Goal: Obtain resource: Download file/media

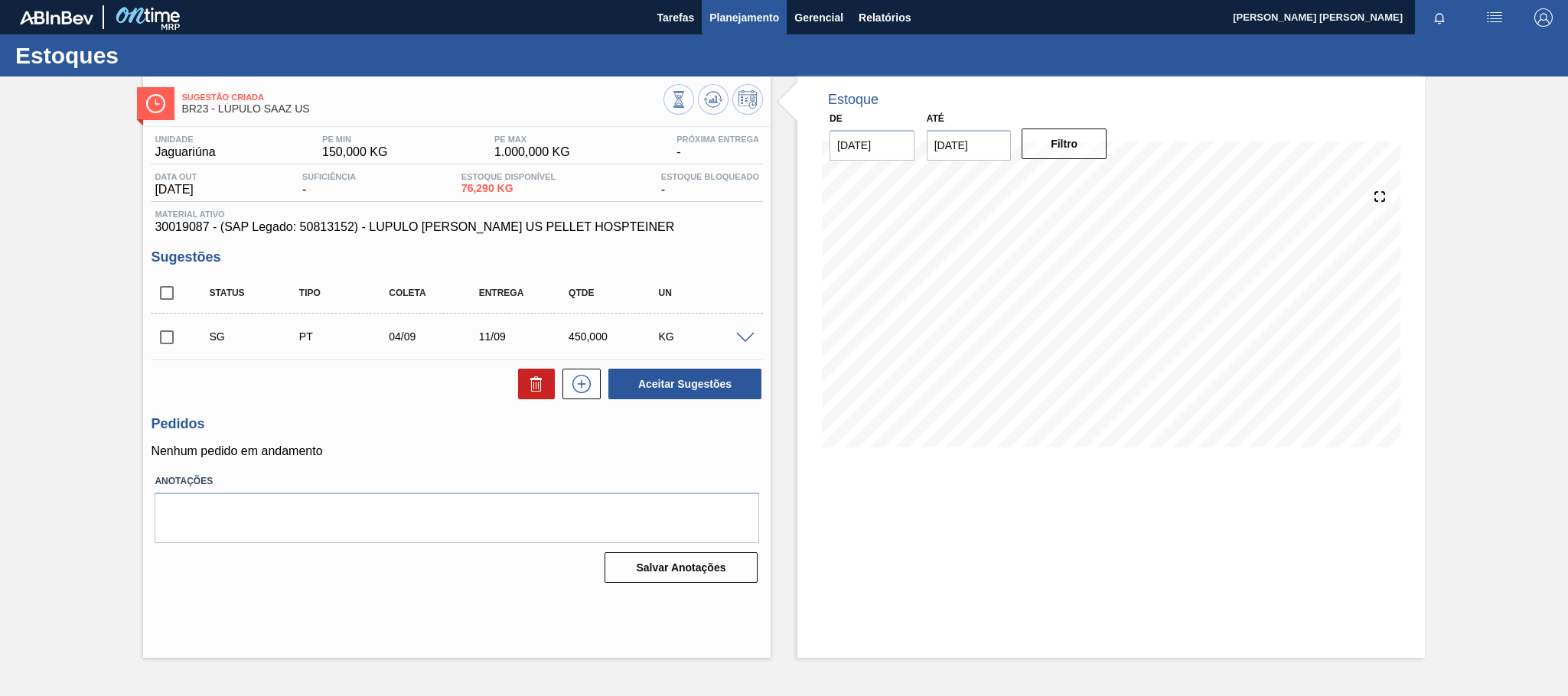
click at [750, 26] on button "Planejamento" at bounding box center [744, 17] width 85 height 35
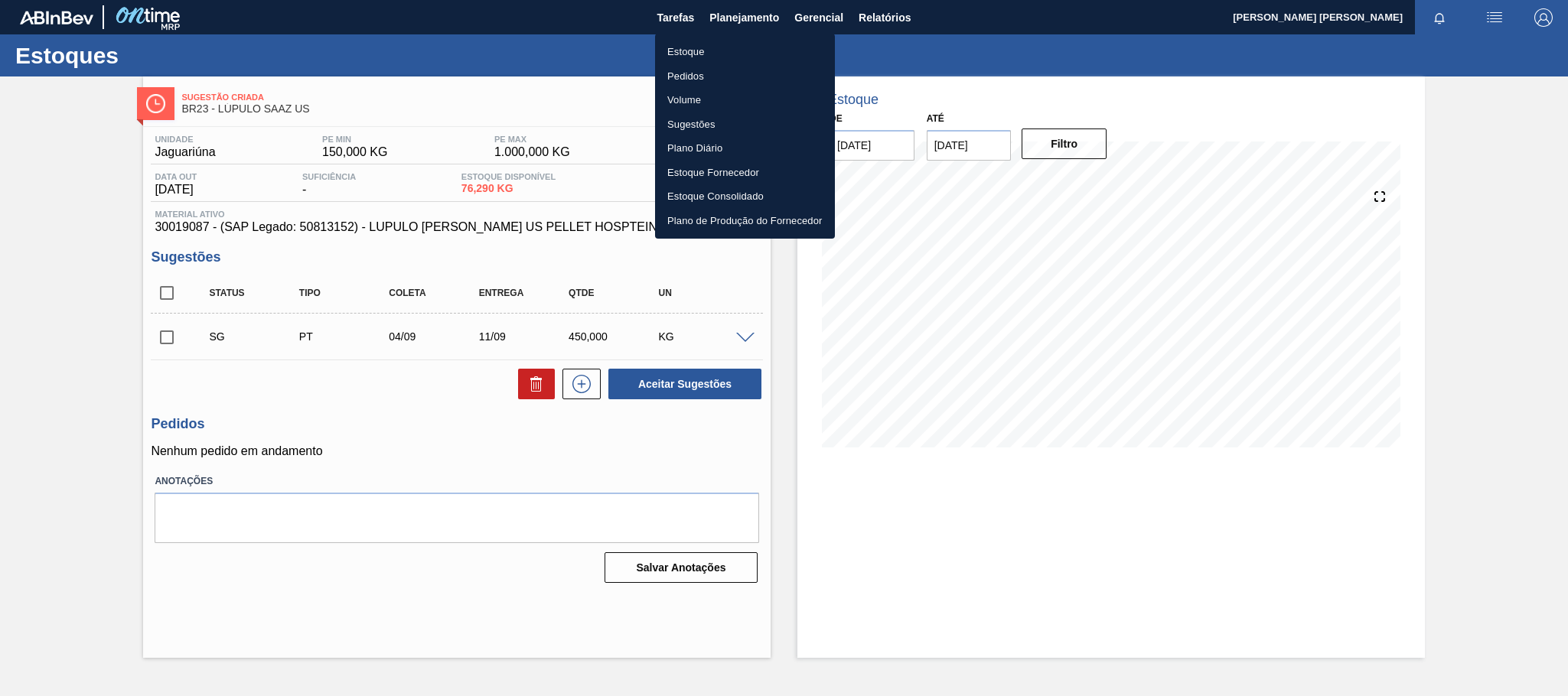
click at [685, 48] on li "Estoque" at bounding box center [745, 52] width 179 height 25
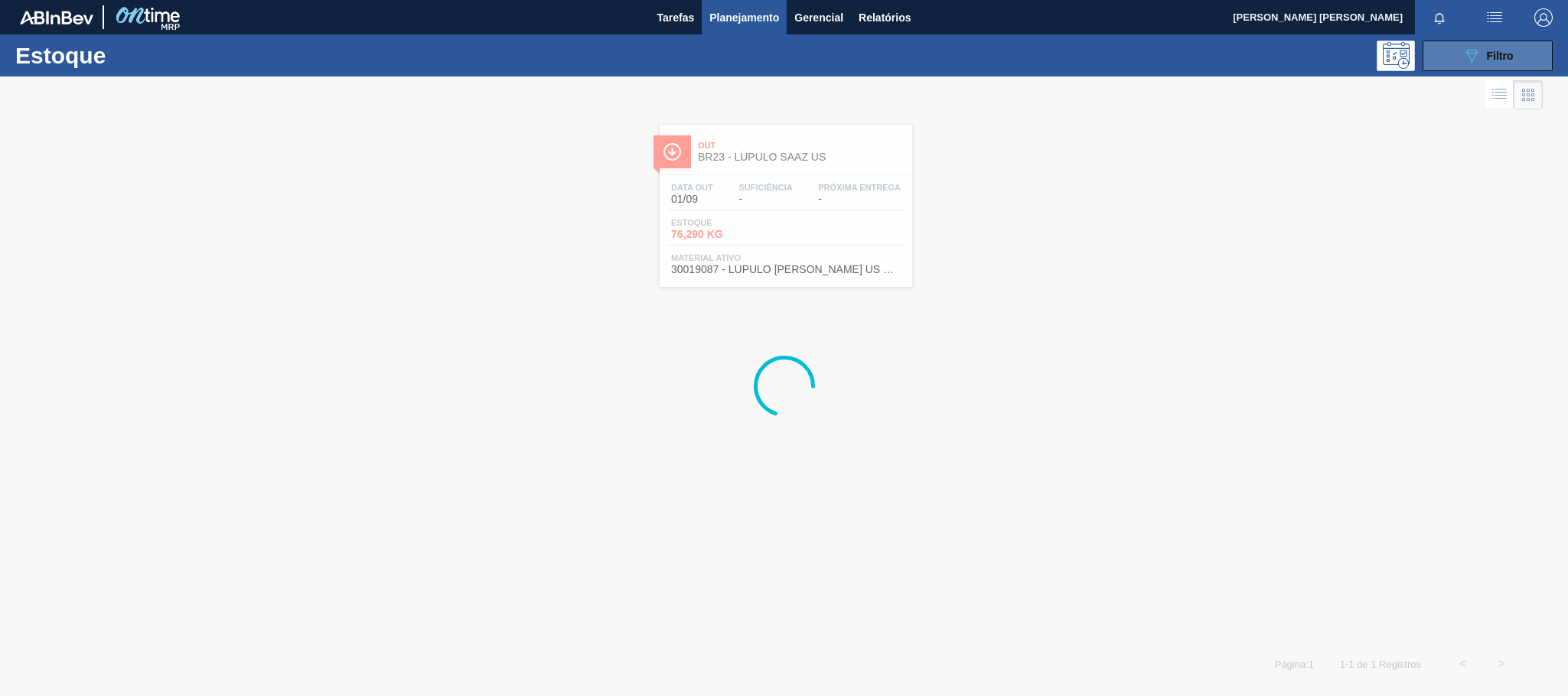
click at [1440, 53] on button "089F7B8B-B2A5-4AFE-B5C0-19BA573D28AC Filtro" at bounding box center [1488, 56] width 130 height 31
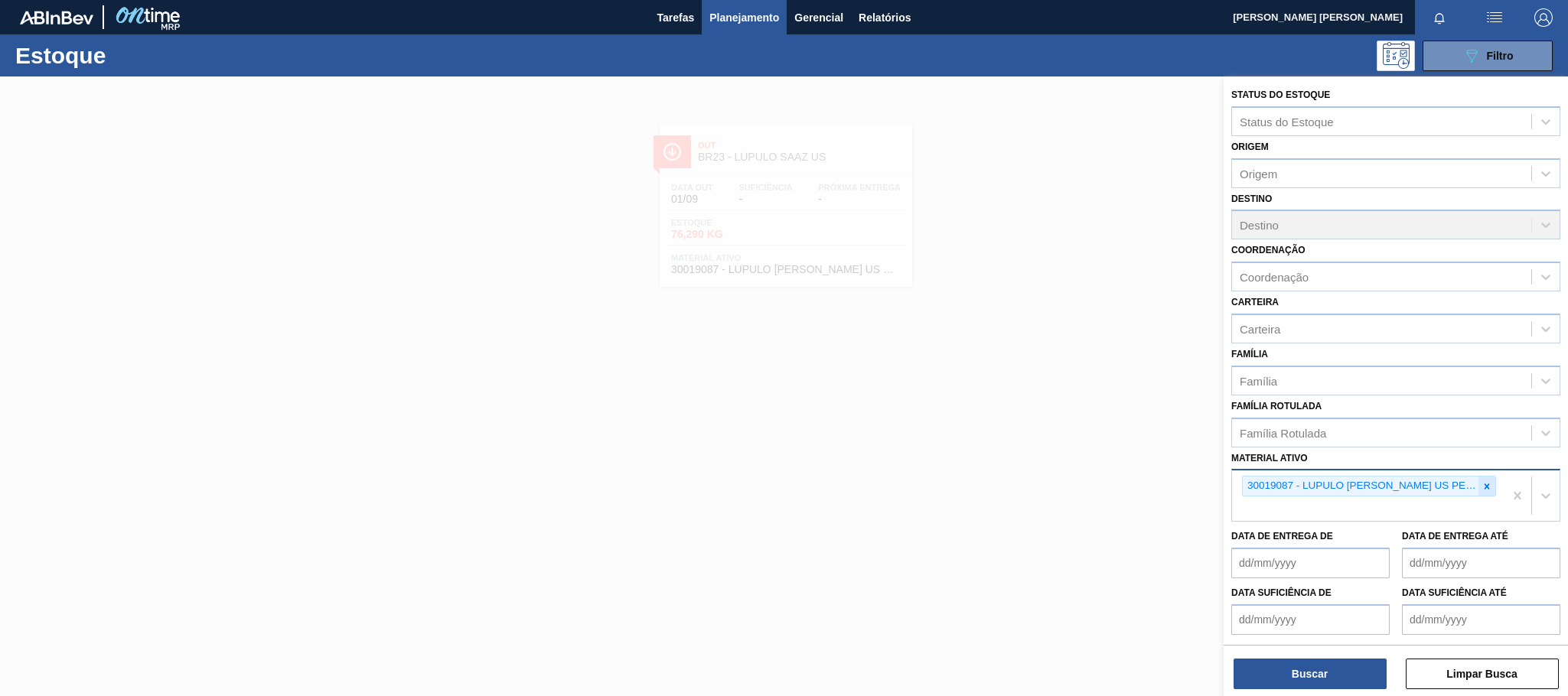
click at [1484, 487] on icon at bounding box center [1487, 486] width 11 height 11
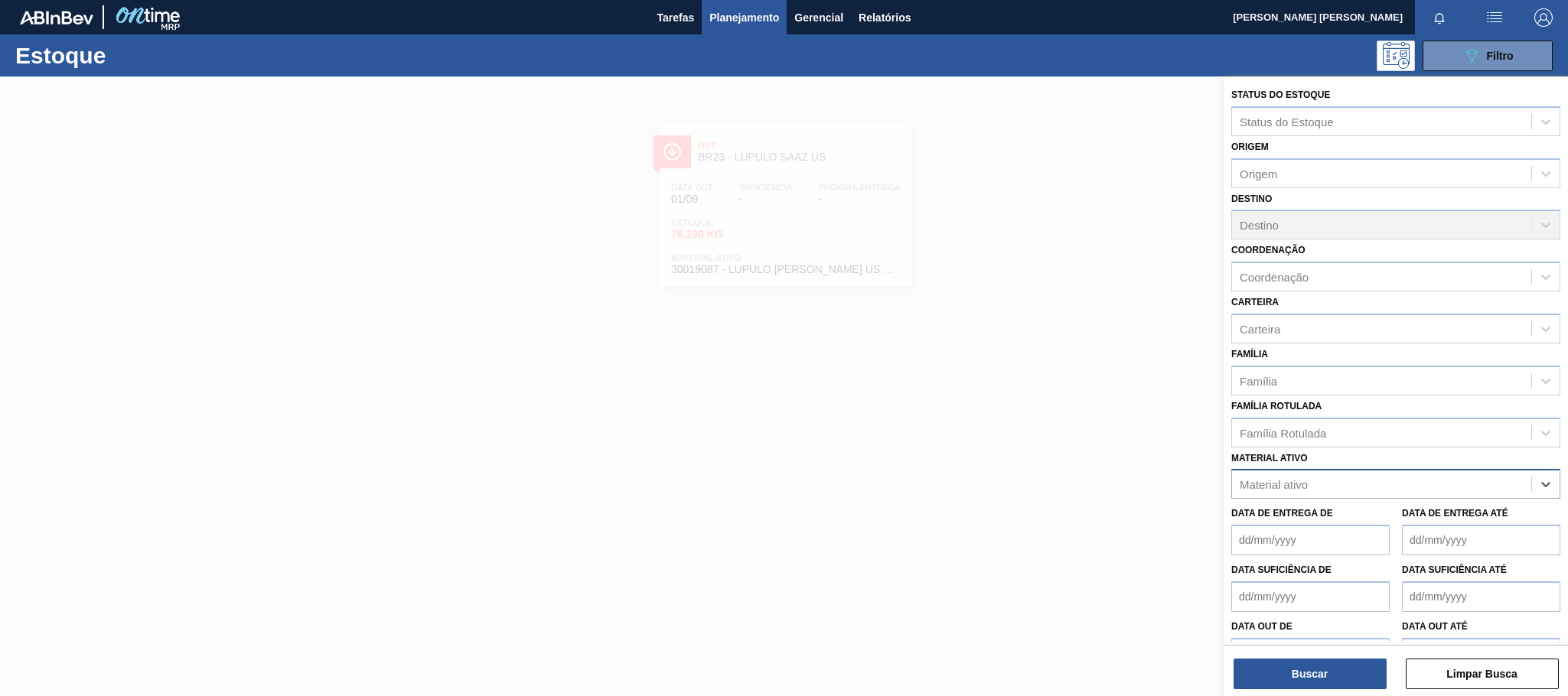
paste ativo "30003598"
type ativo "30003598"
click at [1367, 531] on div "30003598 - KIT H2OH LIMAO;" at bounding box center [1395, 522] width 329 height 29
click at [1273, 657] on div "Buscar Limpar Busca" at bounding box center [1395, 666] width 344 height 43
click at [1275, 671] on button "Buscar" at bounding box center [1310, 674] width 153 height 31
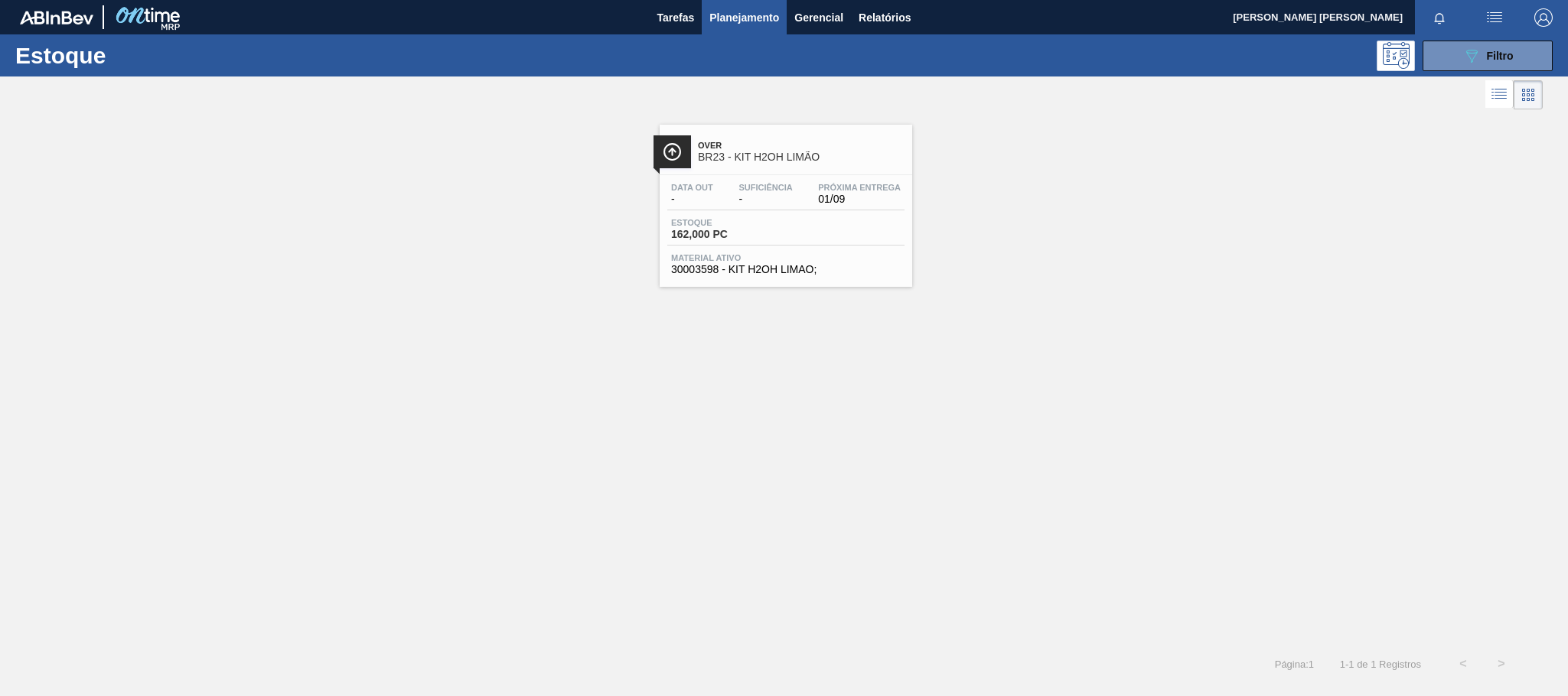
click at [850, 223] on div "Estoque 162,000 PC" at bounding box center [786, 232] width 237 height 28
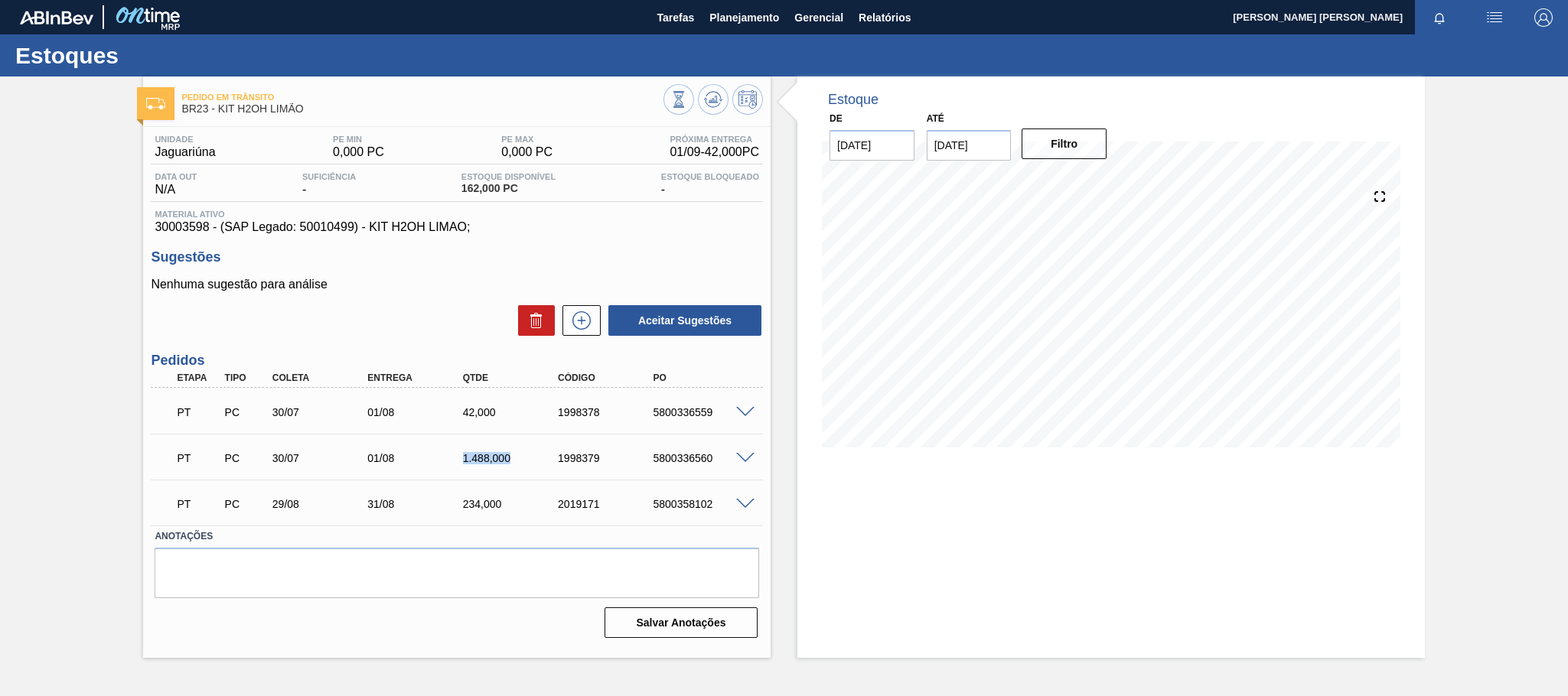
drag, startPoint x: 514, startPoint y: 458, endPoint x: 462, endPoint y: 460, distance: 52.0
click at [462, 460] on div "1.488,000" at bounding box center [513, 459] width 107 height 12
copy div "1.488,000"
click at [909, 12] on span "Relatórios" at bounding box center [884, 18] width 52 height 19
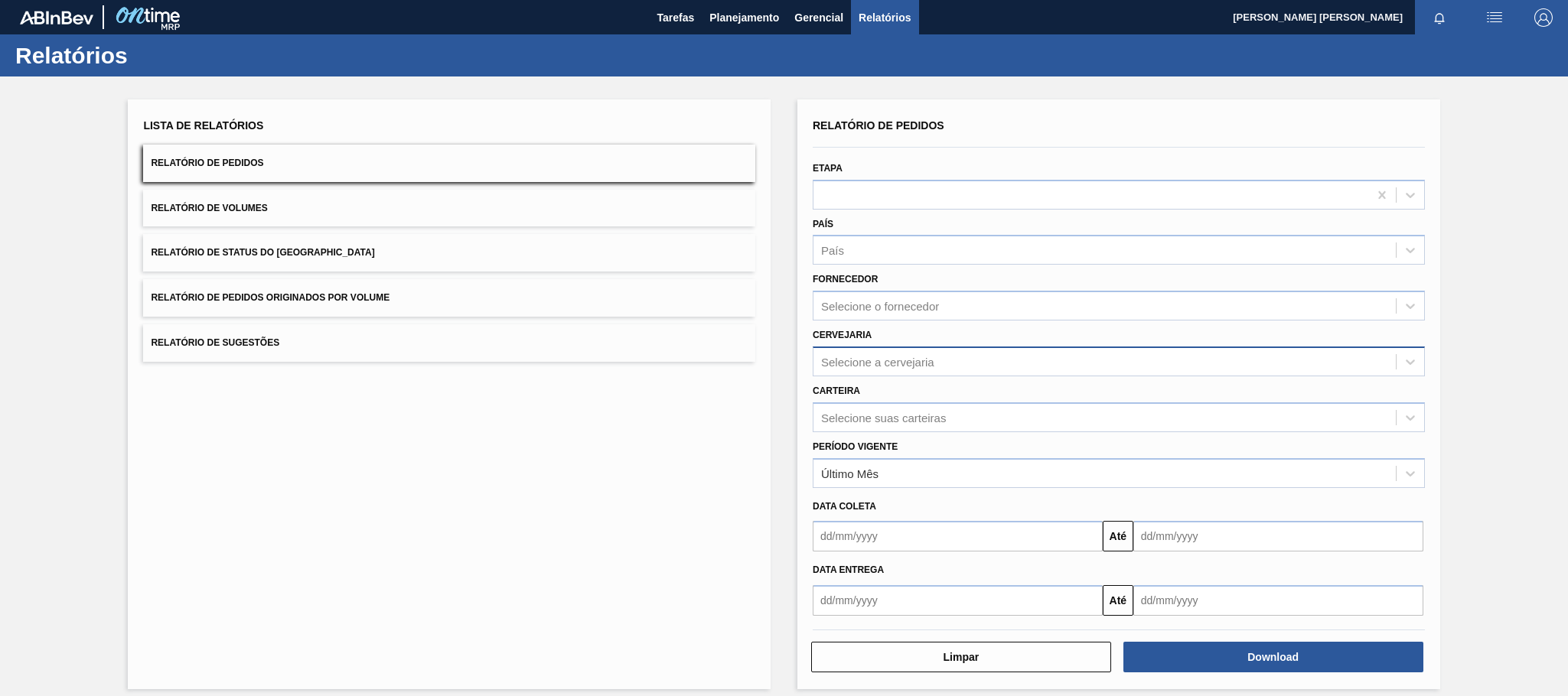
click at [884, 365] on div "Selecione a cervejaria" at bounding box center [877, 361] width 113 height 13
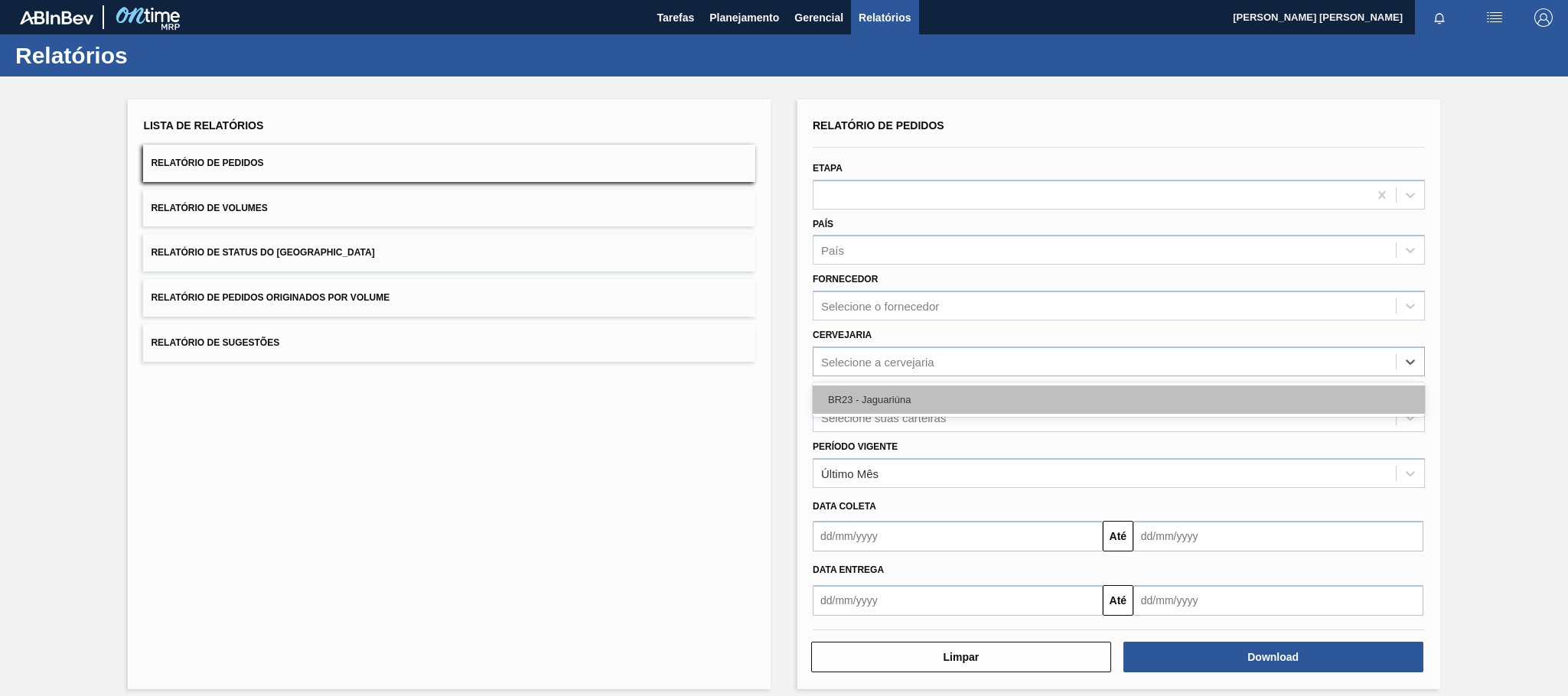
click at [885, 404] on div "BR23 - Jaguariúna" at bounding box center [1119, 400] width 612 height 29
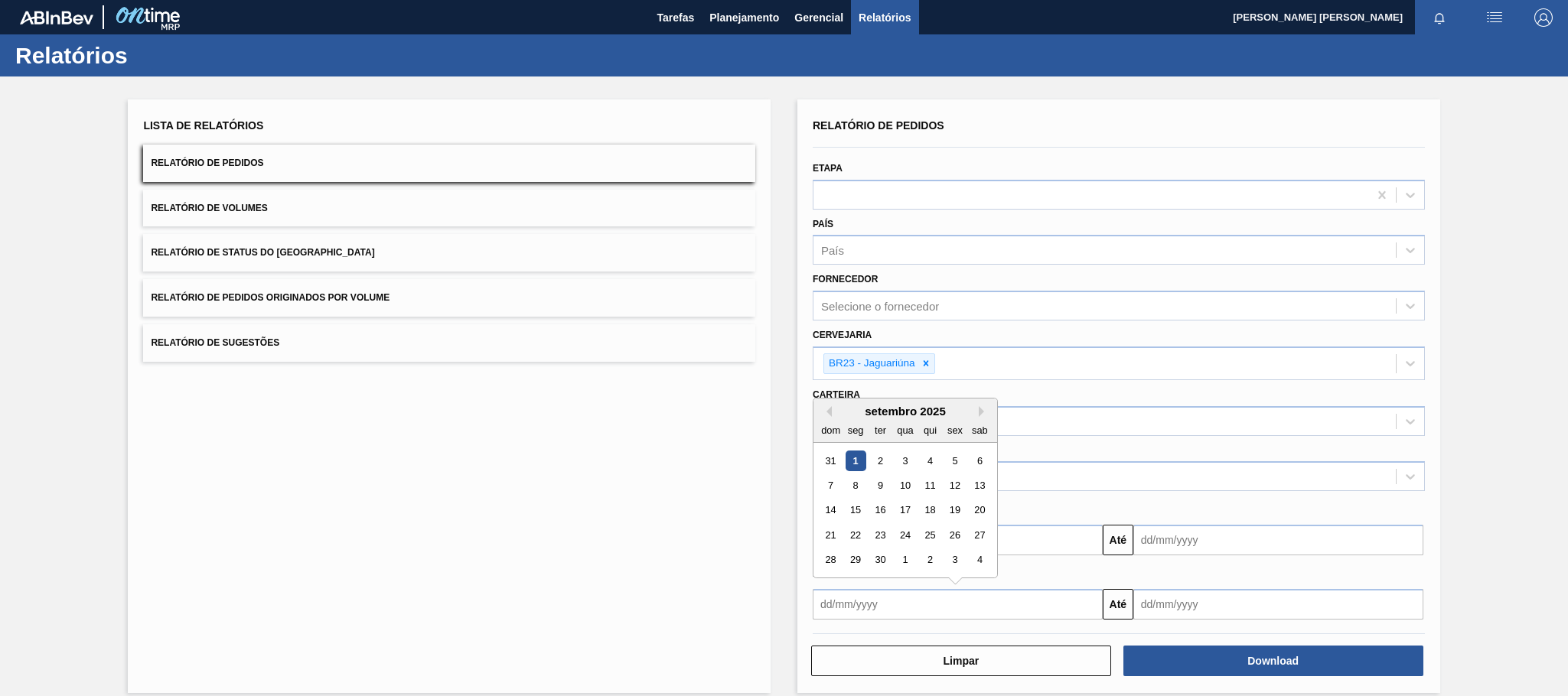
click at [907, 602] on input "text" at bounding box center [958, 605] width 290 height 31
click at [854, 460] on div "1" at bounding box center [856, 461] width 21 height 21
type input "[DATE]"
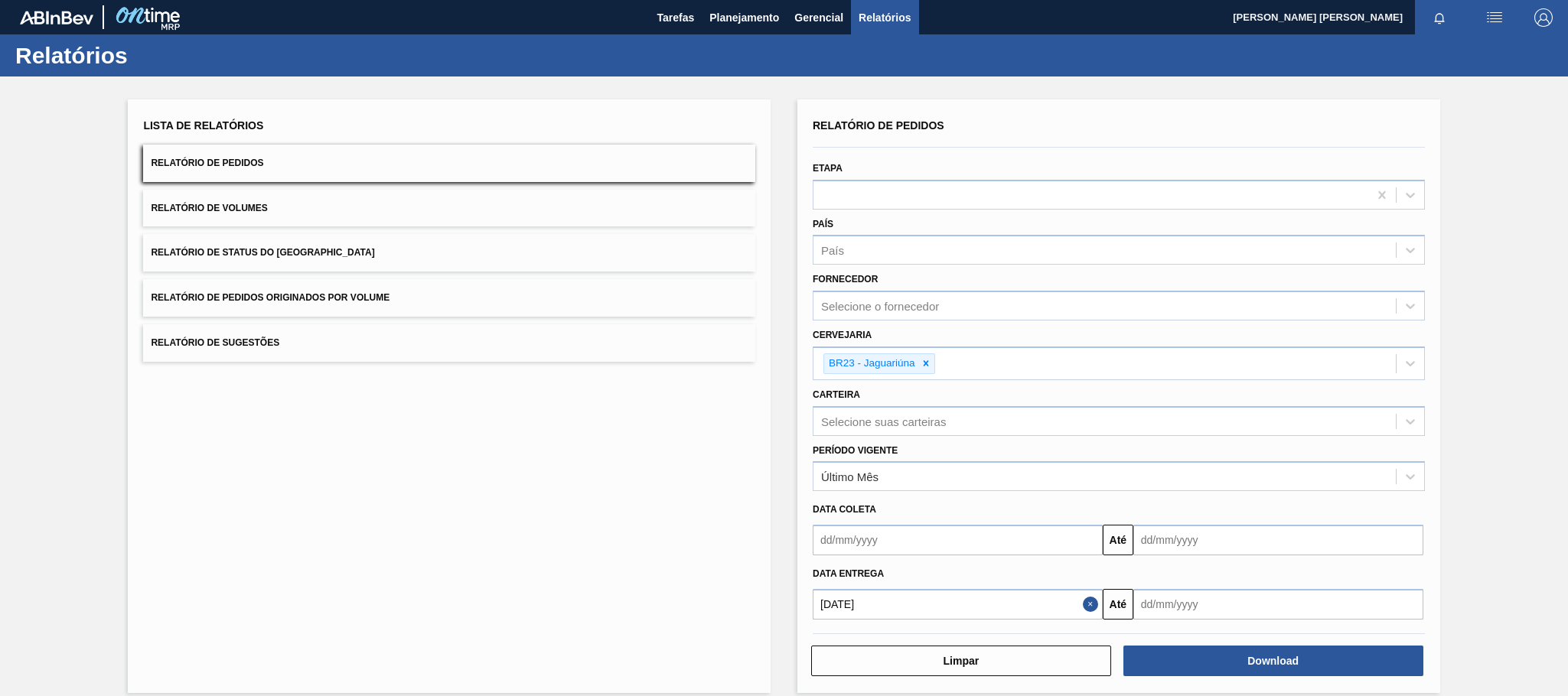
click at [1211, 602] on input "text" at bounding box center [1278, 605] width 290 height 31
click at [1300, 409] on button "Next Month" at bounding box center [1305, 411] width 11 height 11
click at [1235, 466] on div "1" at bounding box center [1225, 461] width 21 height 21
type input "[DATE]"
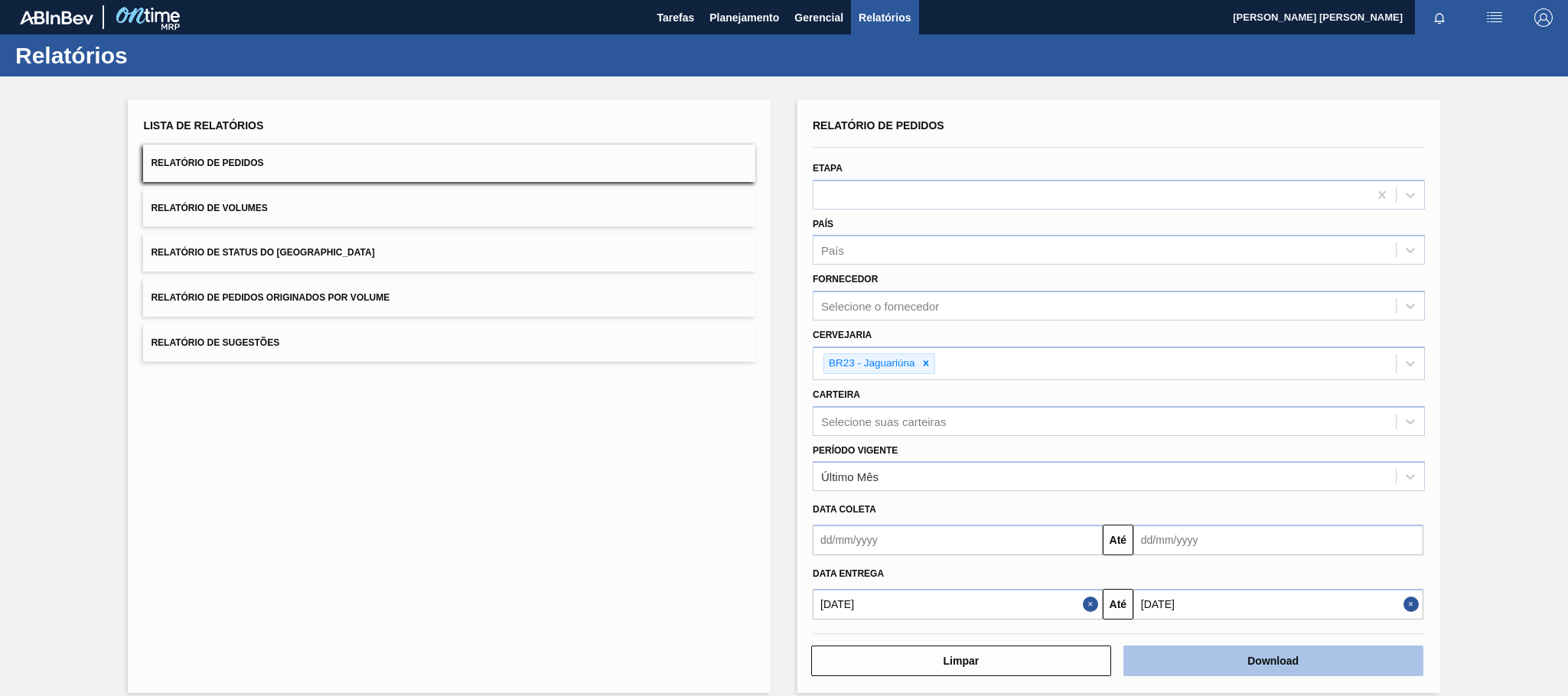
click at [1247, 650] on button "Download" at bounding box center [1273, 661] width 300 height 31
